Goal: Information Seeking & Learning: Learn about a topic

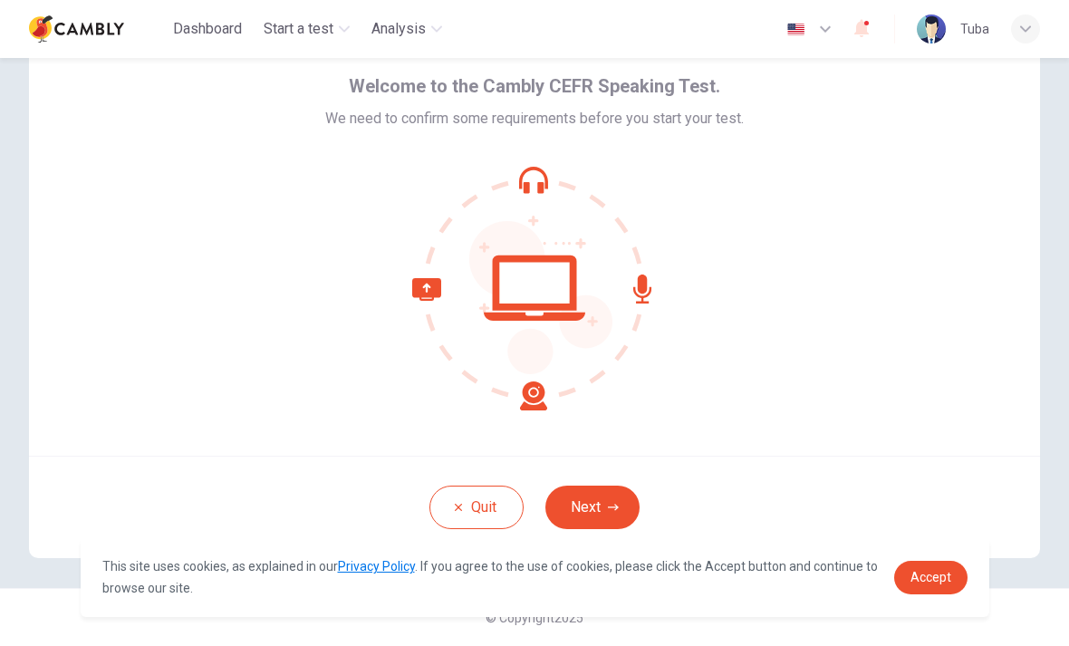
scroll to position [73, 0]
click at [606, 515] on button "Next" at bounding box center [592, 507] width 94 height 43
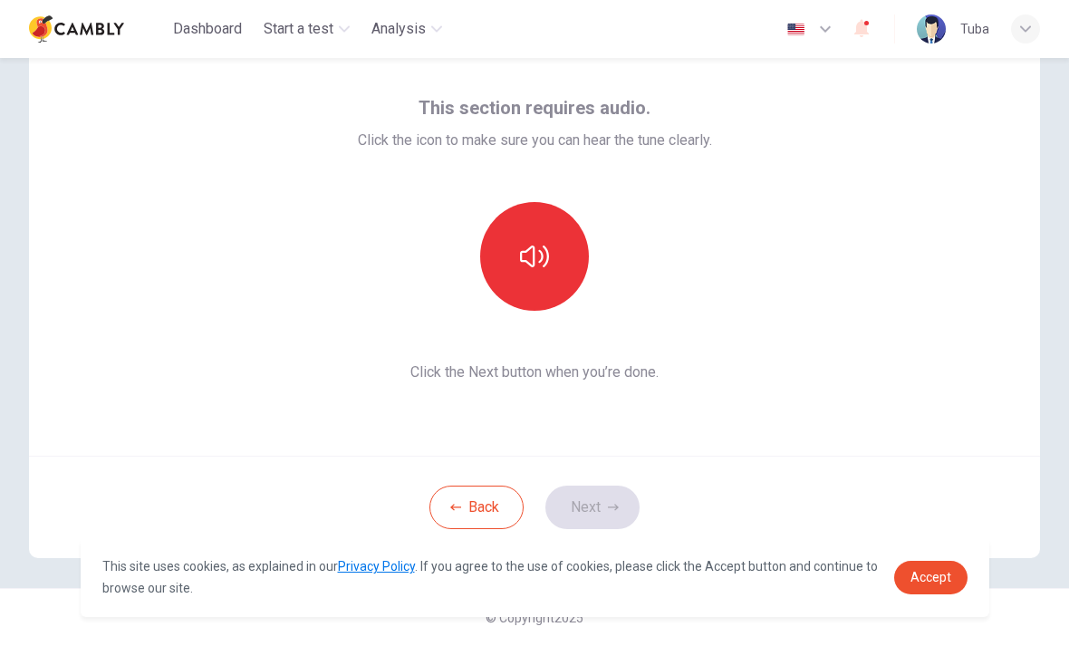
click at [547, 246] on icon "button" at bounding box center [534, 256] width 29 height 29
click at [611, 512] on icon "button" at bounding box center [613, 507] width 11 height 11
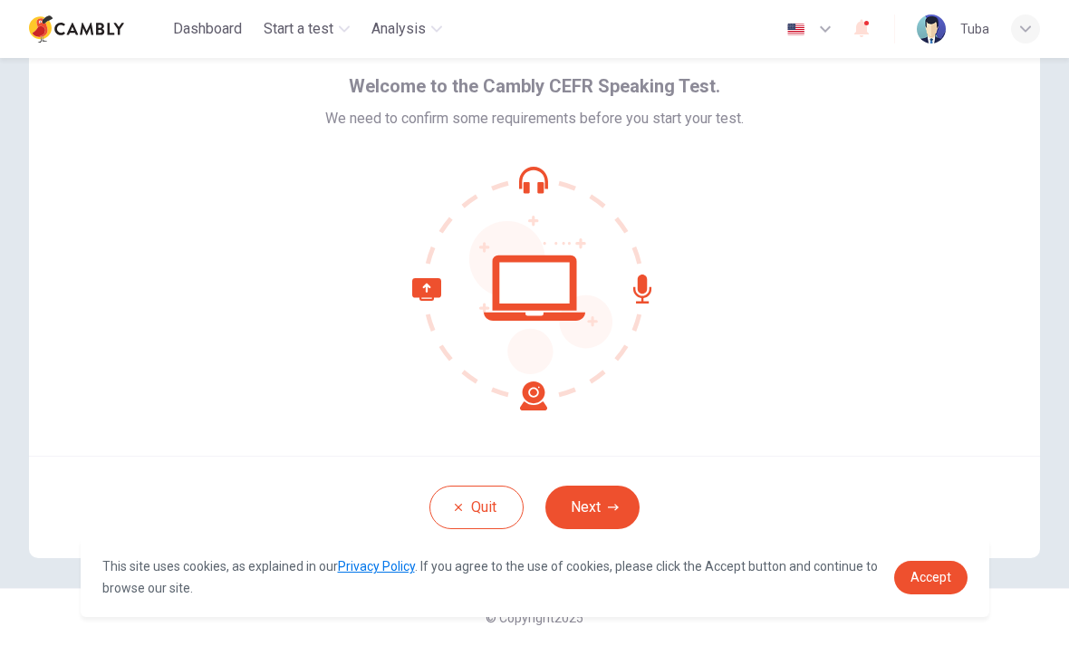
scroll to position [73, 0]
click at [614, 507] on icon "button" at bounding box center [613, 507] width 11 height 6
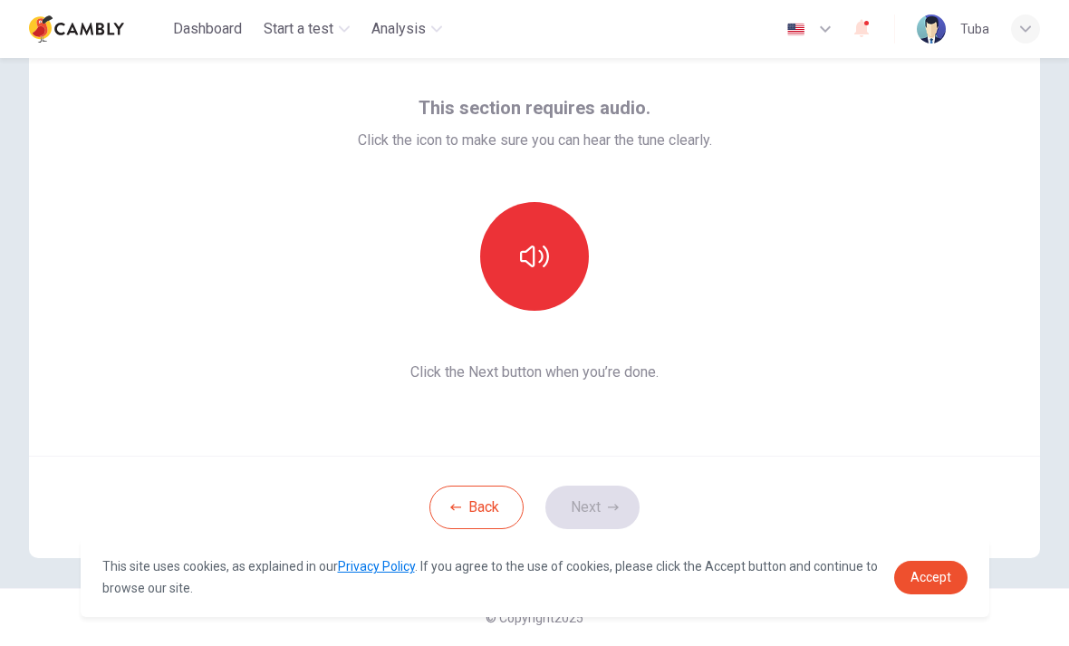
click at [561, 271] on button "button" at bounding box center [534, 256] width 109 height 109
click at [617, 514] on button "Next" at bounding box center [592, 507] width 94 height 43
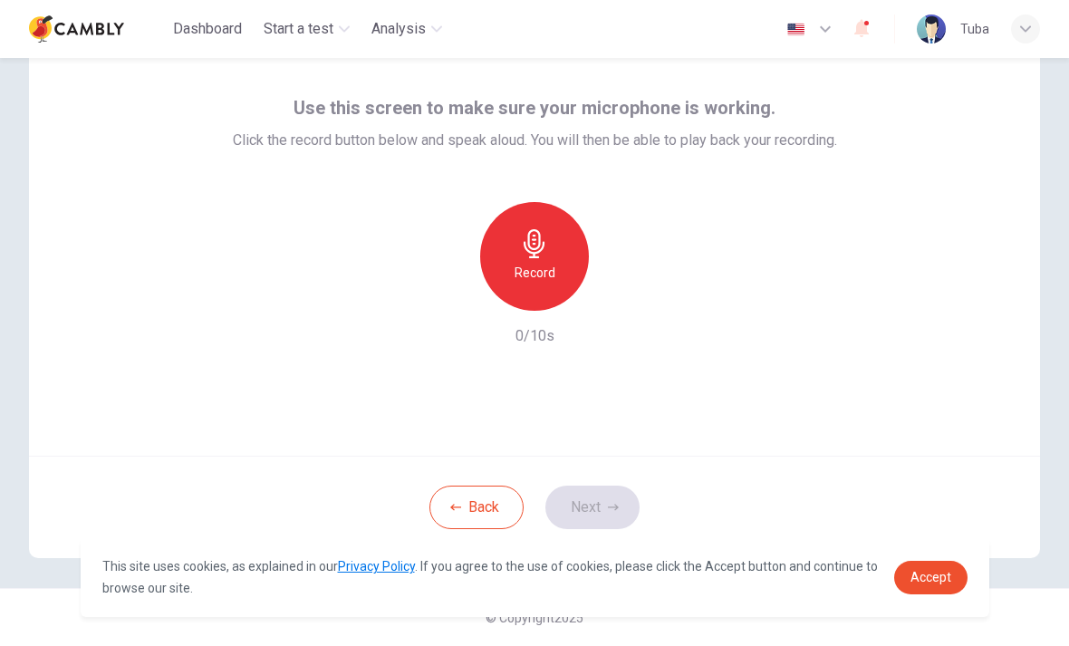
click at [535, 252] on icon "button" at bounding box center [534, 243] width 29 height 29
click at [578, 515] on button "Next" at bounding box center [592, 507] width 94 height 43
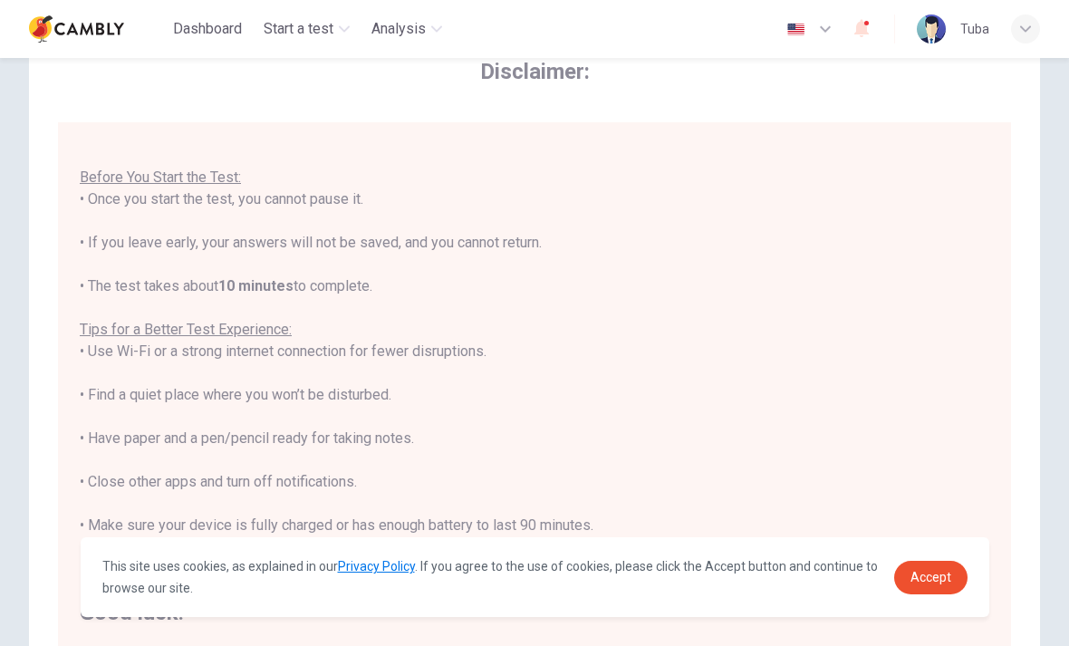
scroll to position [19, 0]
click at [939, 585] on link "Accept" at bounding box center [930, 578] width 73 height 34
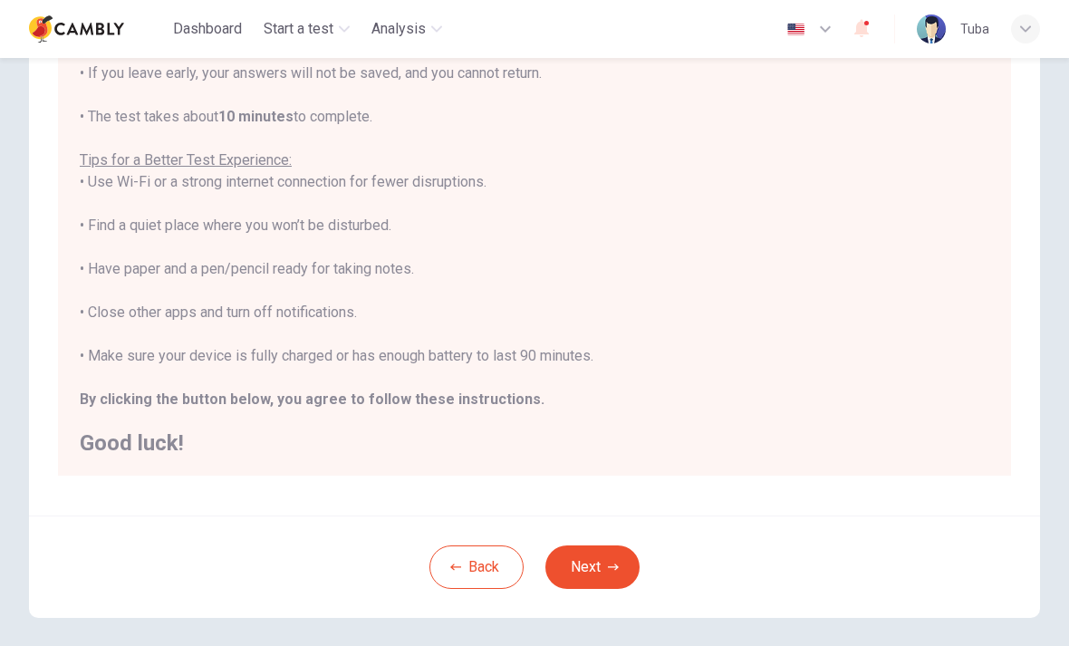
scroll to position [292, 0]
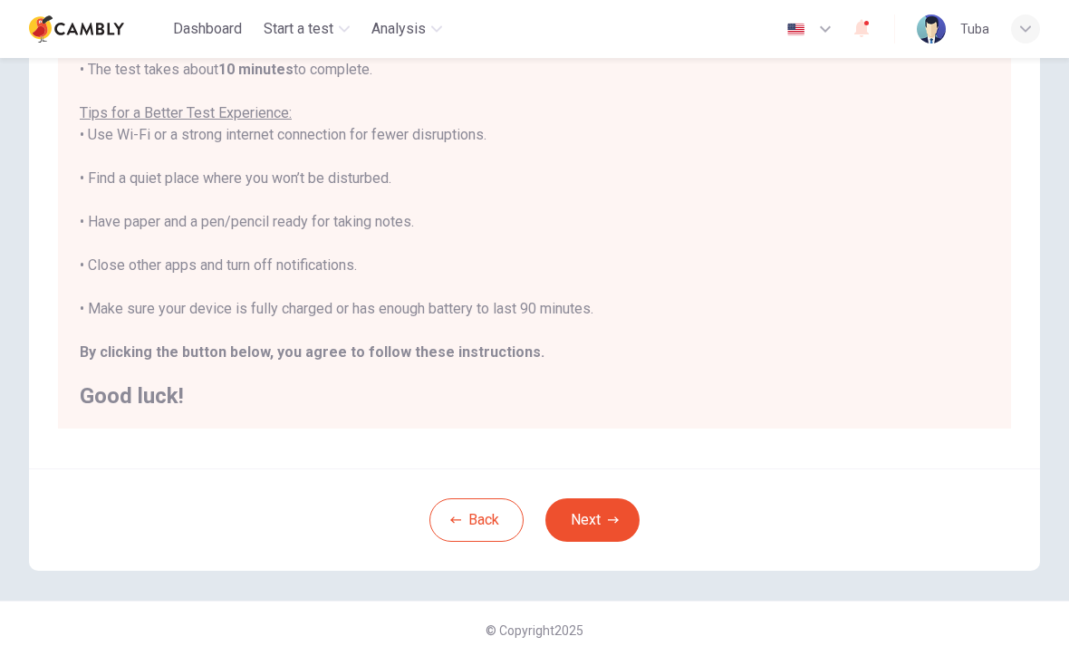
click at [581, 521] on button "Next" at bounding box center [592, 519] width 94 height 43
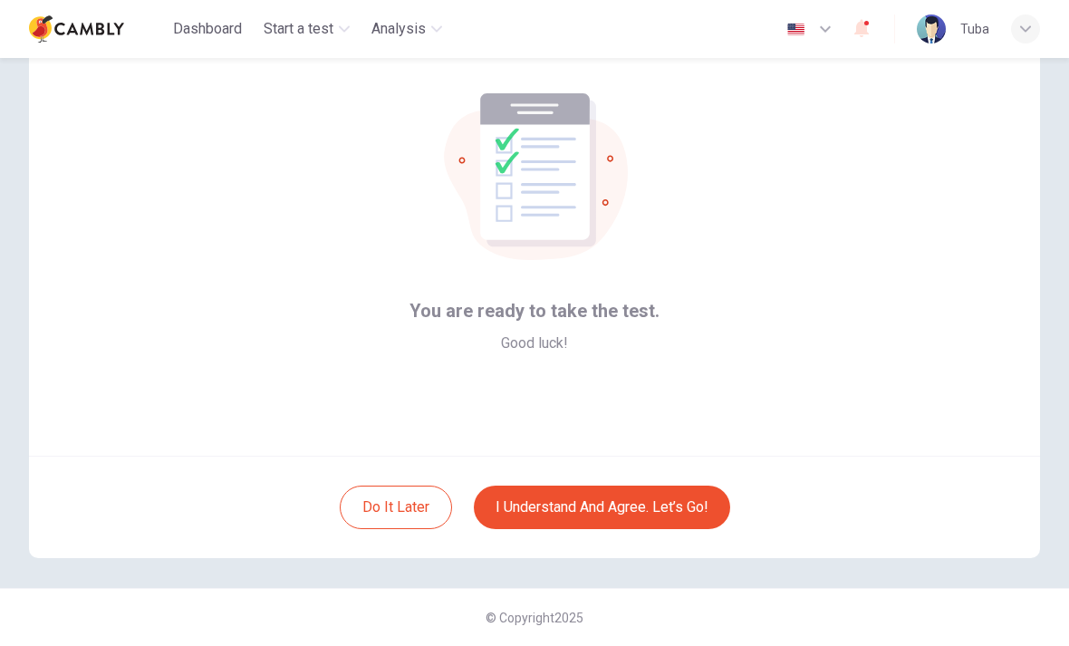
click at [535, 501] on button "I understand and agree. Let’s go!" at bounding box center [602, 507] width 256 height 43
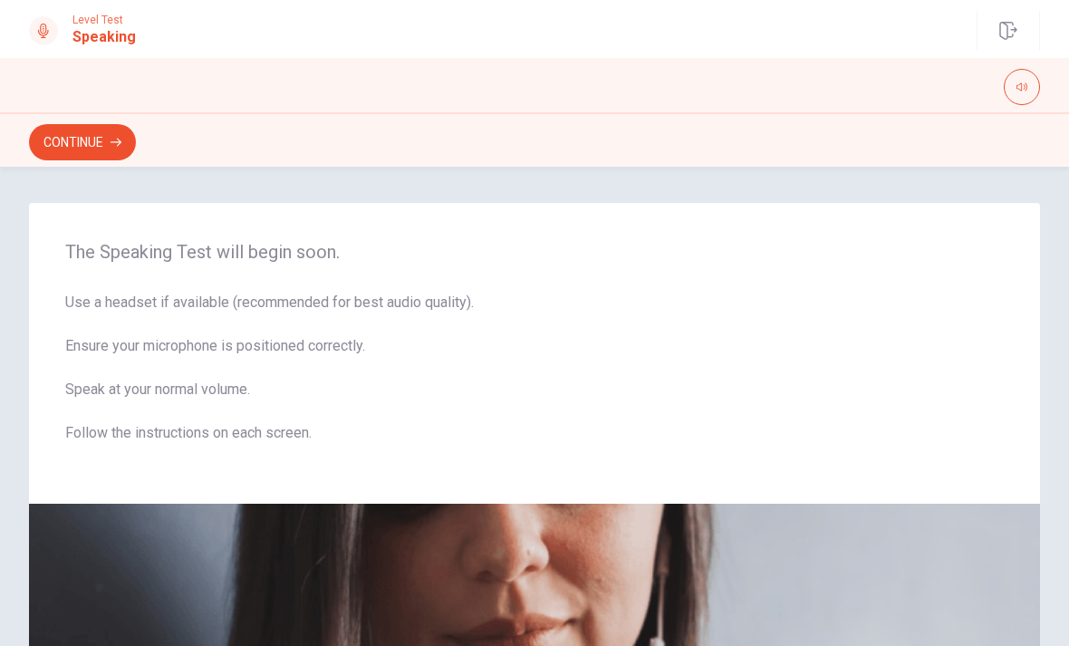
click at [107, 137] on button "Continue" at bounding box center [82, 142] width 107 height 36
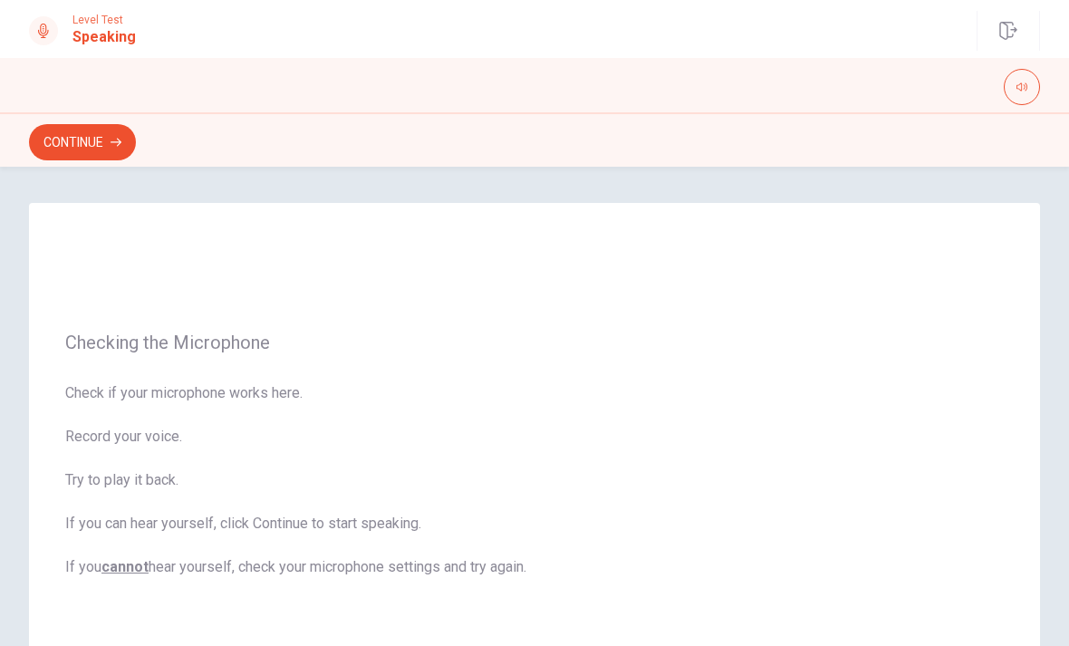
click at [111, 148] on button "Continue" at bounding box center [82, 142] width 107 height 36
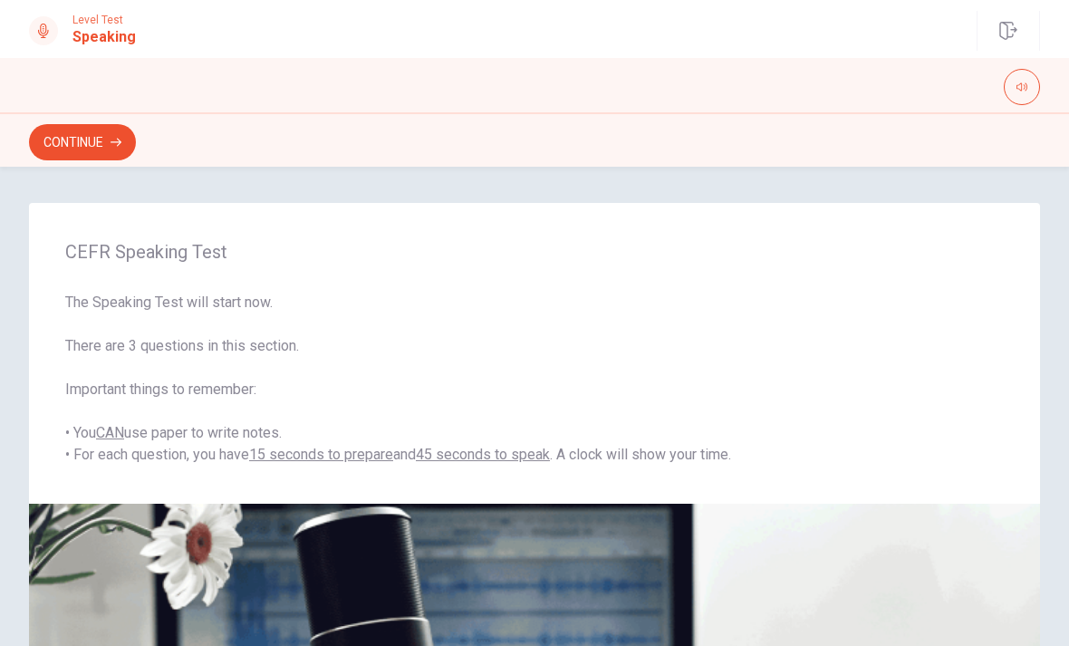
click at [81, 141] on button "Continue" at bounding box center [82, 142] width 107 height 36
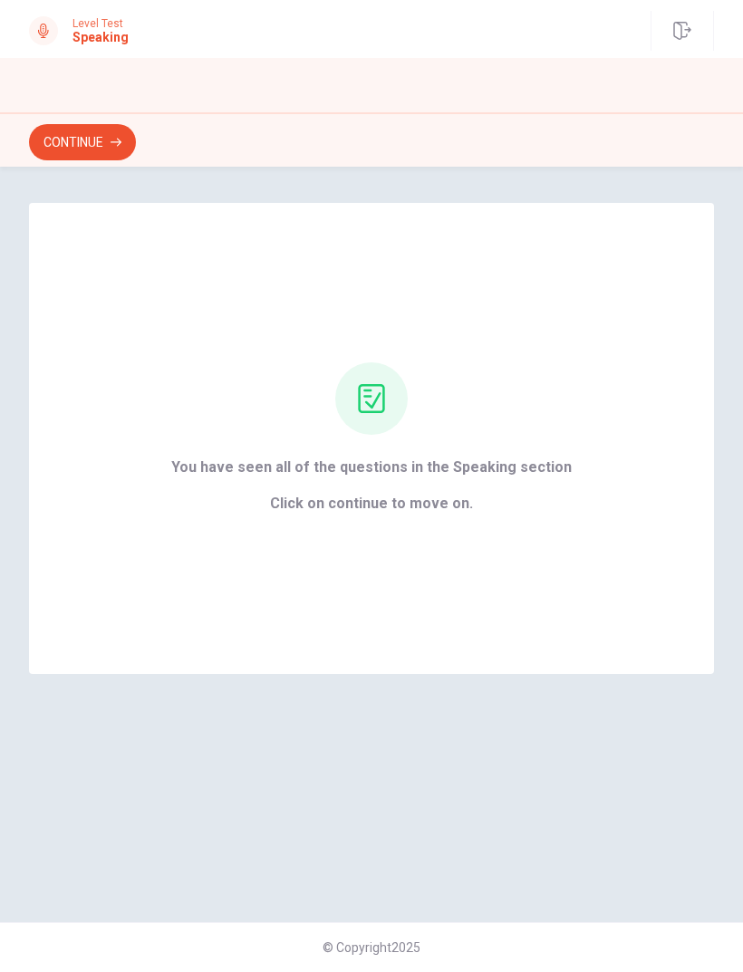
click at [101, 145] on button "Continue" at bounding box center [82, 142] width 107 height 36
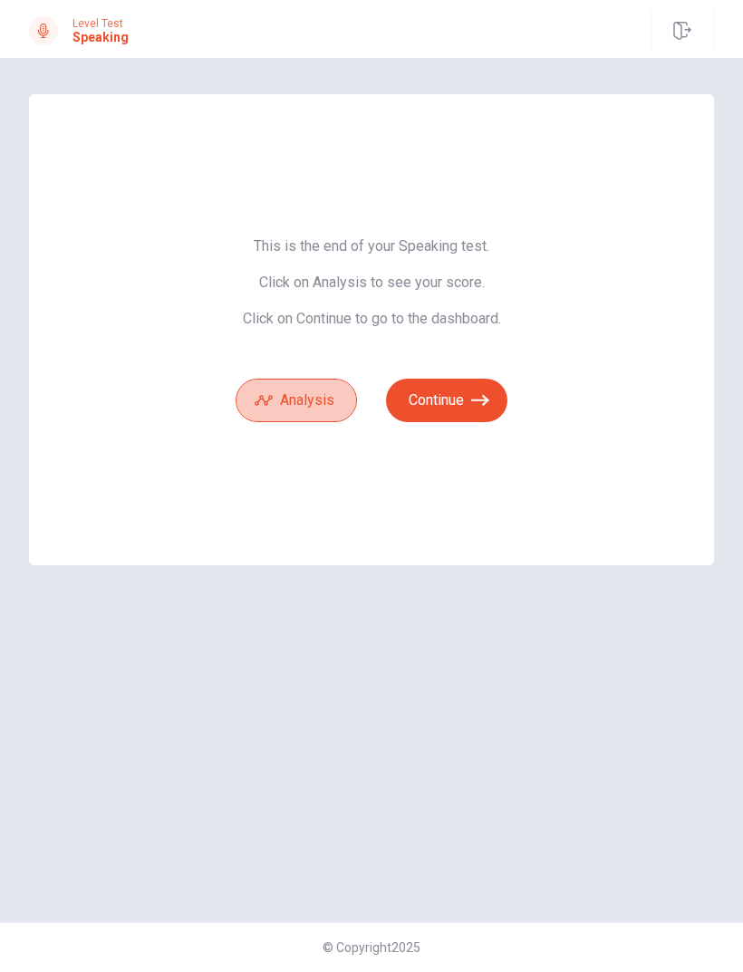
click at [331, 409] on button "Analysis" at bounding box center [296, 400] width 121 height 43
